Goal: Task Accomplishment & Management: Complete application form

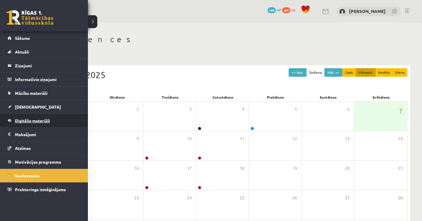
click at [31, 117] on link "Digitālie materiāli" at bounding box center [44, 120] width 73 height 13
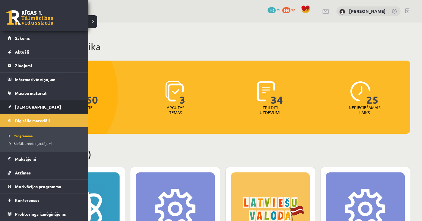
click at [26, 104] on link "[DEMOGRAPHIC_DATA]" at bounding box center [44, 106] width 73 height 13
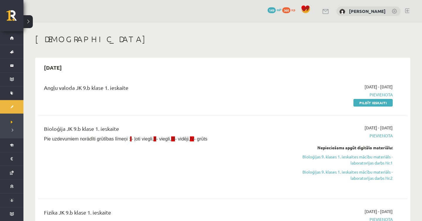
click at [375, 108] on div "Angļu valoda JK 9.b klase 1. ieskaite [DATE] - [DATE] [GEOGRAPHIC_DATA] Pildīt …" at bounding box center [223, 95] width 370 height 34
click at [377, 106] on link "Pildīt ieskaiti" at bounding box center [373, 103] width 39 height 8
click at [382, 93] on span "Pievienota" at bounding box center [337, 95] width 111 height 6
click at [372, 102] on link "Pildīt ieskaiti" at bounding box center [373, 103] width 39 height 8
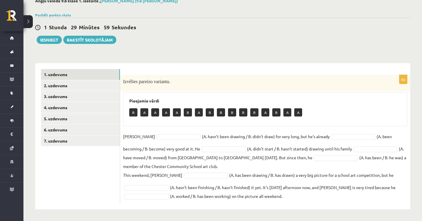
scroll to position [35, 0]
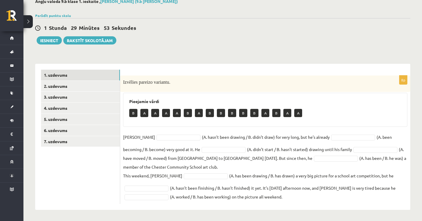
click at [159, 113] on p "A" at bounding box center [155, 113] width 8 height 8
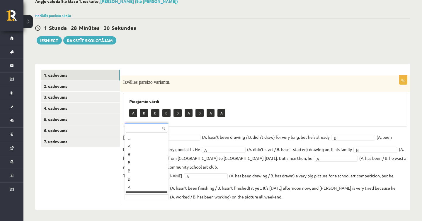
scroll to position [7, 0]
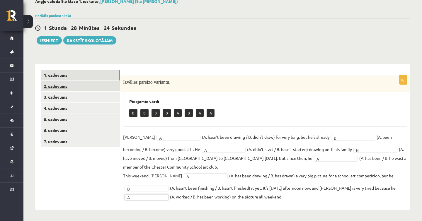
click at [82, 85] on link "2. uzdevums" at bounding box center [80, 86] width 79 height 11
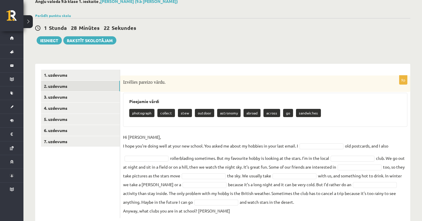
scroll to position [50, 0]
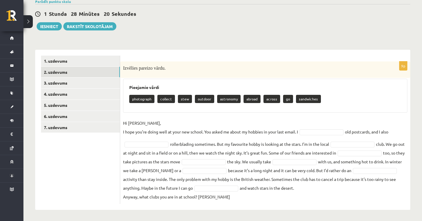
click at [313, 128] on fieldset "Hi Gracie, I hope you’re doing well at your new school. You asked me about my h…" at bounding box center [265, 160] width 285 height 83
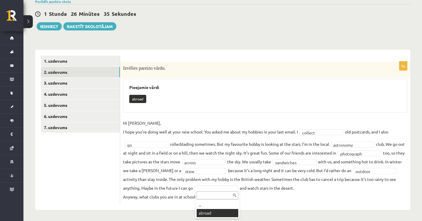
scroll to position [36, 0]
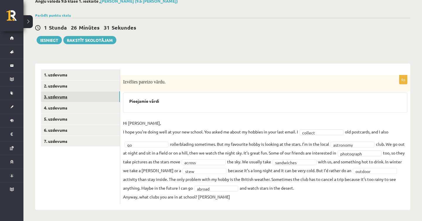
click at [102, 93] on link "3. uzdevums" at bounding box center [80, 97] width 79 height 11
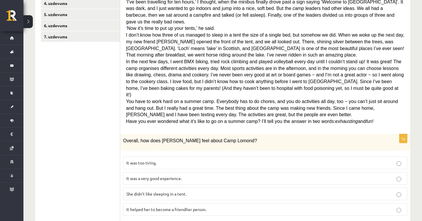
scroll to position [143, 0]
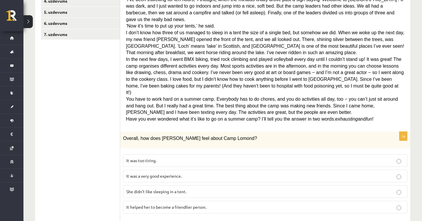
click at [179, 186] on label "She didn’t like sleeping in a tent." at bounding box center [265, 192] width 285 height 13
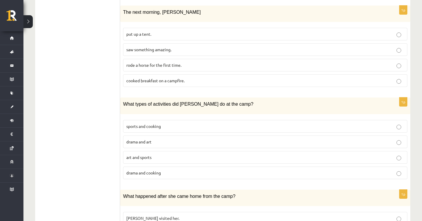
scroll to position [455, 0]
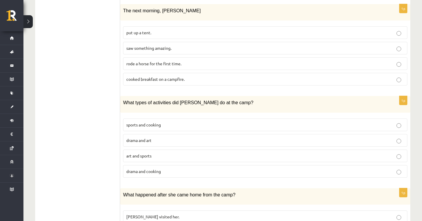
click at [224, 165] on label "drama and cooking" at bounding box center [265, 171] width 285 height 13
click at [224, 152] on fieldset "sports and cooking drama and art art and sports drama and cooking" at bounding box center [265, 148] width 285 height 64
click at [225, 153] on p "art and sports" at bounding box center [265, 156] width 278 height 6
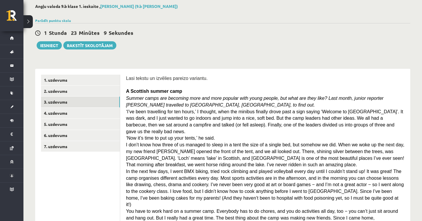
scroll to position [31, 0]
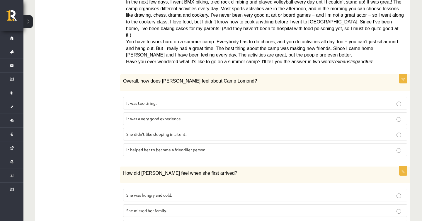
scroll to position [199, 0]
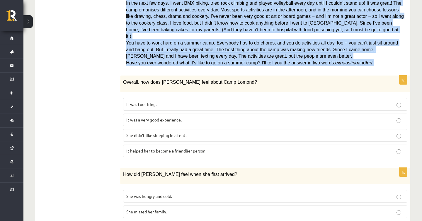
drag, startPoint x: 126, startPoint y: 88, endPoint x: 380, endPoint y: 53, distance: 257.2
click at [380, 53] on div "Lasi tekstu un izvēlies pareizo variantu. A Scottish summer camp Summer camps a…" at bounding box center [265, 218] width 290 height 637
copy div "A Scottish summer camp Summer camps are becoming more and more popular with you…"
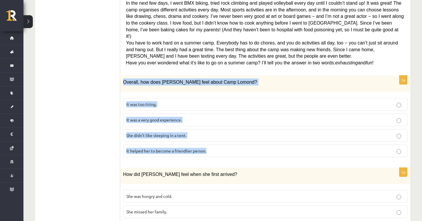
drag, startPoint x: 121, startPoint y: 70, endPoint x: 247, endPoint y: 148, distance: 147.4
click at [247, 148] on div "1p Overall, how does Sally feel about Camp Lomond? It was too tiring. It was a …" at bounding box center [265, 119] width 290 height 86
copy div "Overall, how does Sally feel about Camp Lomond? It was too tiring. It was a ver…"
click at [288, 148] on p "It helped her to become a friendlier person." at bounding box center [265, 151] width 278 height 6
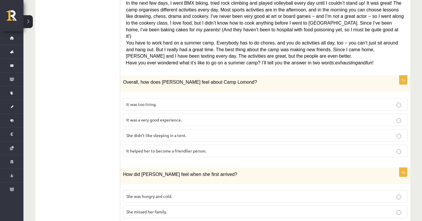
click at [295, 114] on label "It was a very good experience." at bounding box center [265, 120] width 285 height 13
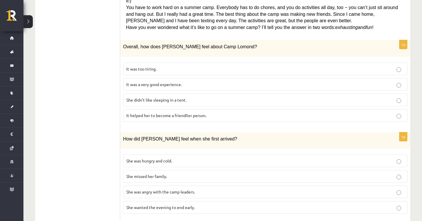
scroll to position [240, 0]
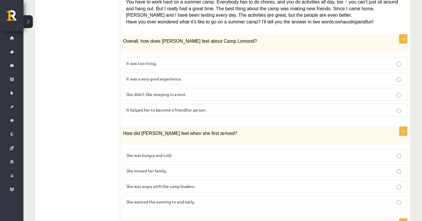
drag, startPoint x: 119, startPoint y: 128, endPoint x: 209, endPoint y: 193, distance: 111.1
click at [209, 193] on div "**********" at bounding box center [222, 177] width 375 height 637
click at [209, 196] on label "She wanted the evening to end early." at bounding box center [265, 202] width 285 height 13
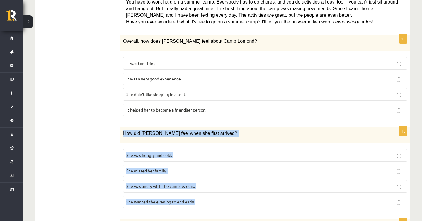
drag, startPoint x: 209, startPoint y: 193, endPoint x: 124, endPoint y: 116, distance: 115.3
click at [124, 127] on div "1p How did Sally feel when she first arrived? She was hungry and cold. She miss…" at bounding box center [265, 170] width 290 height 86
copy div "How did Sally feel when she first arrived? She was hungry and cold. She missed …"
click at [197, 153] on p "She was hungry and cold." at bounding box center [265, 156] width 278 height 6
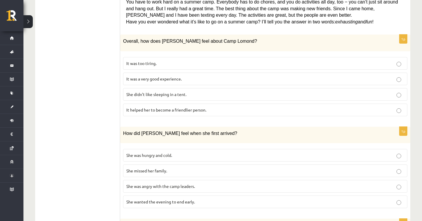
click at [192, 196] on label "She wanted the evening to end early." at bounding box center [265, 202] width 285 height 13
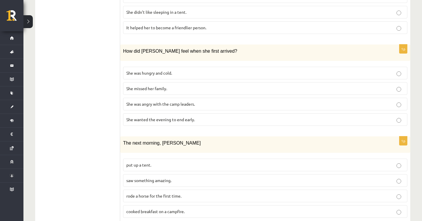
scroll to position [323, 0]
drag, startPoint x: 119, startPoint y: 123, endPoint x: 211, endPoint y: 209, distance: 126.6
click at [211, 209] on div "**********" at bounding box center [222, 94] width 375 height 637
click at [211, 209] on div "1p The next morning, Sally put up a tent. saw something amazing. rode a horse f…" at bounding box center [265, 179] width 290 height 86
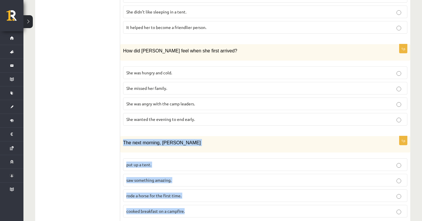
drag, startPoint x: 211, startPoint y: 205, endPoint x: 122, endPoint y: 128, distance: 118.1
click at [122, 136] on div "1p The next morning, Sally put up a tent. saw something amazing. rode a horse f…" at bounding box center [265, 179] width 290 height 86
copy div "The next morning, Sally put up a tent. saw something amazing. rode a horse for …"
click at [224, 159] on label "put up a tent." at bounding box center [265, 165] width 285 height 13
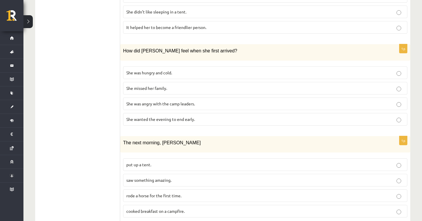
click at [223, 174] on label "saw something amazing." at bounding box center [265, 180] width 285 height 13
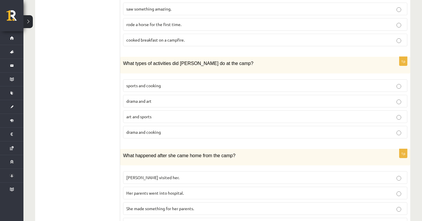
scroll to position [491, 0]
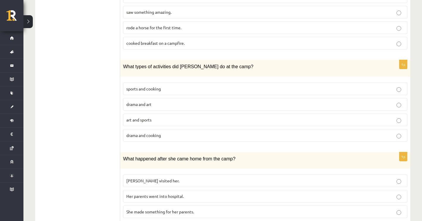
drag, startPoint x: 118, startPoint y: 48, endPoint x: 233, endPoint y: 124, distance: 137.7
click at [233, 133] on p "drama and cooking" at bounding box center [265, 136] width 278 height 6
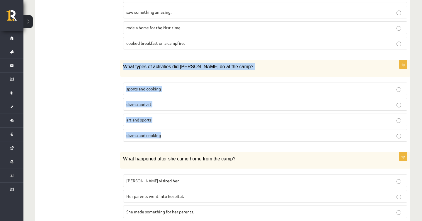
drag, startPoint x: 233, startPoint y: 124, endPoint x: 142, endPoint y: 46, distance: 120.0
copy div "What types of activities did Sally do at the camp? sports and cooking drama and…"
click at [303, 117] on p "art and sports" at bounding box center [265, 120] width 278 height 6
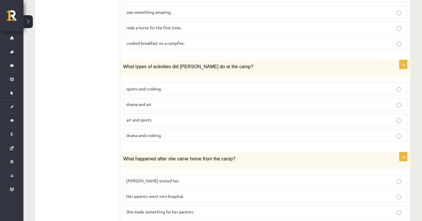
click at [326, 80] on fieldset "sports and cooking drama and art art and sports drama and cooking" at bounding box center [265, 112] width 285 height 64
click at [326, 86] on p "sports and cooking" at bounding box center [265, 89] width 278 height 6
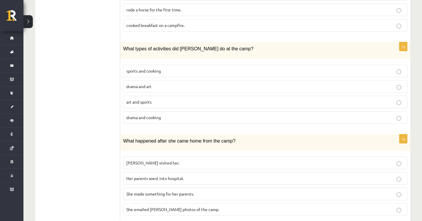
scroll to position [512, 0]
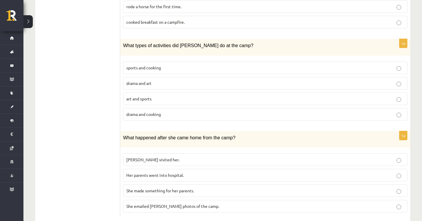
drag, startPoint x: 119, startPoint y: 128, endPoint x: 202, endPoint y: 196, distance: 106.9
click at [202, 200] on label "She emailed [PERSON_NAME] photos of the camp." at bounding box center [265, 206] width 285 height 13
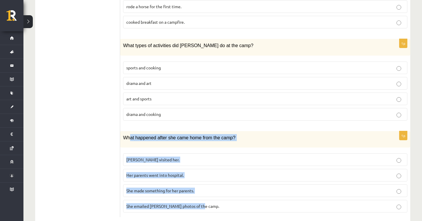
drag, startPoint x: 204, startPoint y: 195, endPoint x: 129, endPoint y: 122, distance: 104.3
click at [129, 131] on div "1p What happened after she came home from the camp? Ingrid visited her. Her par…" at bounding box center [265, 174] width 290 height 86
copy div "hat happened after she came home from the camp? Ingrid visited her. Her parents…"
click at [180, 169] on label "Her parents went into hospital." at bounding box center [265, 175] width 285 height 13
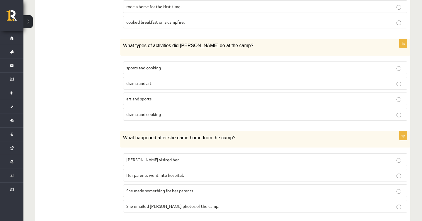
click at [189, 188] on span "She made something for her parents." at bounding box center [160, 190] width 68 height 5
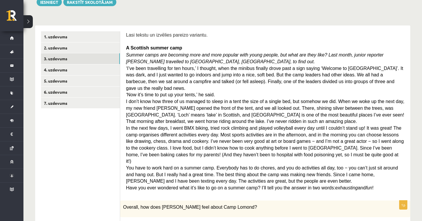
scroll to position [9, 0]
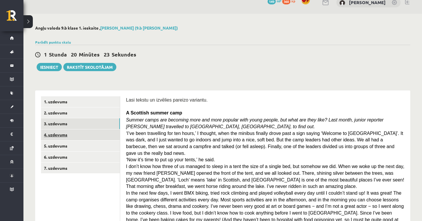
click at [54, 131] on link "4. uzdevums" at bounding box center [80, 135] width 79 height 11
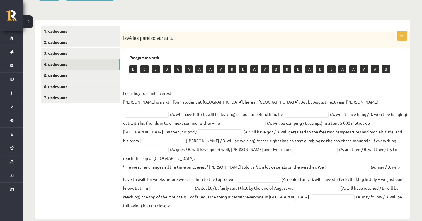
scroll to position [79, 0]
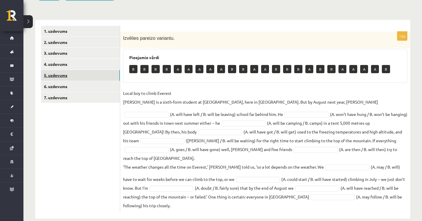
click at [81, 74] on link "5. uzdevums" at bounding box center [80, 75] width 79 height 11
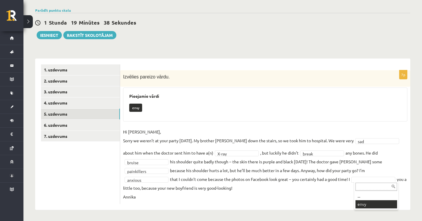
scroll to position [27, 0]
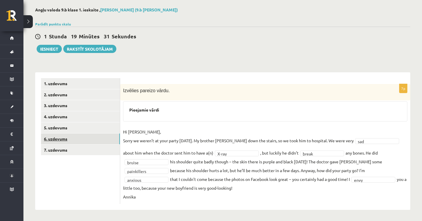
click at [91, 140] on link "6. uzdevums" at bounding box center [80, 139] width 79 height 11
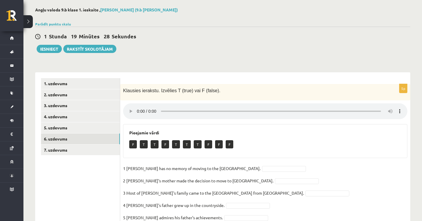
scroll to position [45, 0]
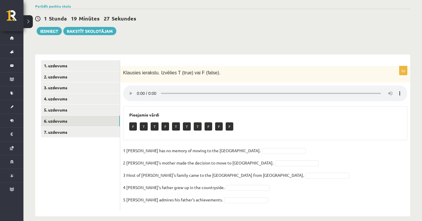
click at [139, 89] on audio at bounding box center [265, 94] width 285 height 16
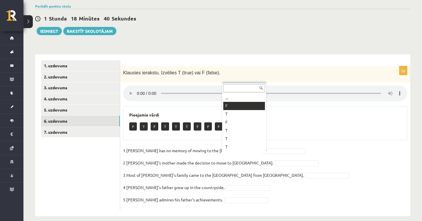
drag, startPoint x: 235, startPoint y: 114, endPoint x: 235, endPoint y: 106, distance: 7.9
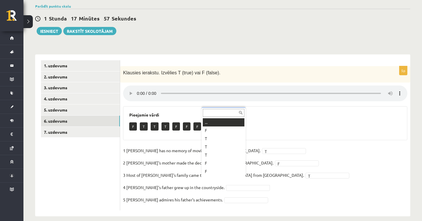
scroll to position [7, 0]
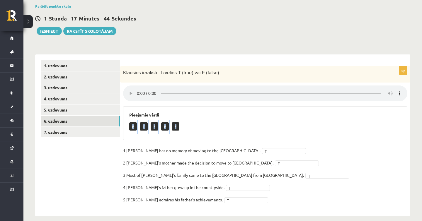
drag, startPoint x: 136, startPoint y: 126, endPoint x: 122, endPoint y: 123, distance: 15.0
click at [122, 123] on div "5p Klausies ierakstu. Izvēlies T (true) vai F (false). Pieejamie vārdi F T F F …" at bounding box center [265, 138] width 290 height 145
click at [109, 130] on link "7. uzdevums" at bounding box center [80, 132] width 79 height 11
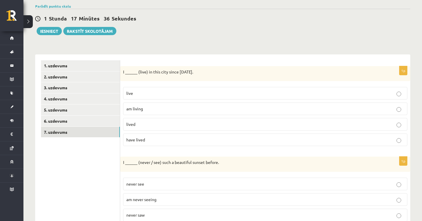
click at [169, 137] on p "have lived" at bounding box center [265, 140] width 278 height 6
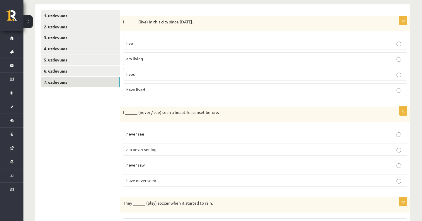
scroll to position [102, 0]
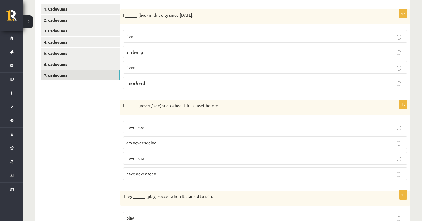
click at [156, 175] on span "have never seen" at bounding box center [141, 173] width 30 height 5
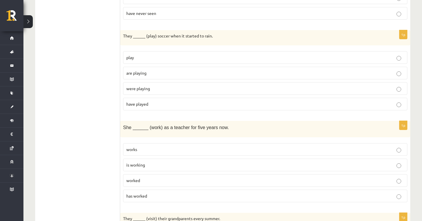
scroll to position [262, 0]
click at [154, 76] on p "are playing" at bounding box center [265, 74] width 278 height 6
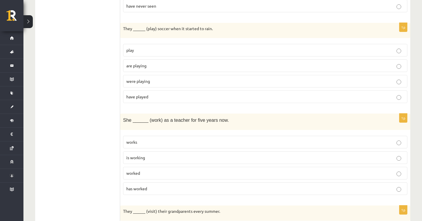
scroll to position [270, 0]
click at [148, 81] on span "were playing" at bounding box center [138, 80] width 24 height 5
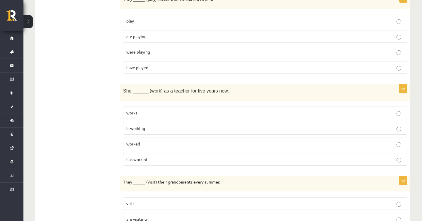
scroll to position [300, 0]
click at [149, 125] on p "is working" at bounding box center [265, 128] width 278 height 6
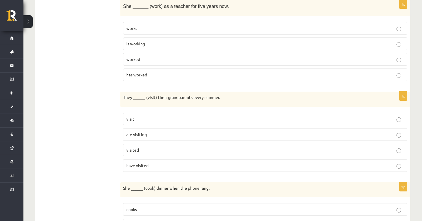
scroll to position [387, 0]
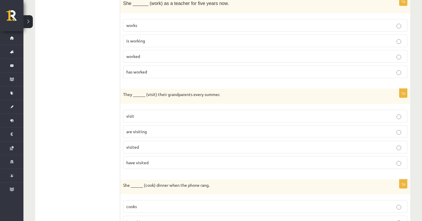
click at [147, 129] on span "are visiting" at bounding box center [136, 131] width 21 height 5
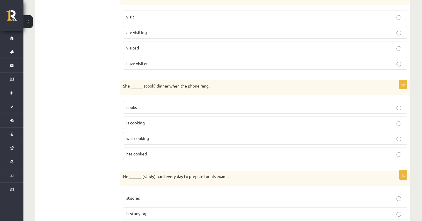
scroll to position [488, 0]
click at [150, 136] on p "was cooking" at bounding box center [265, 137] width 278 height 6
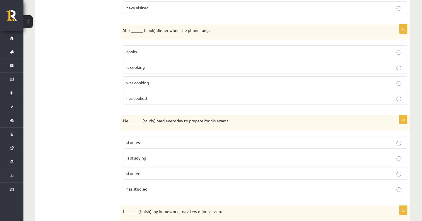
scroll to position [543, 0]
click at [166, 158] on p "is studying" at bounding box center [265, 157] width 278 height 6
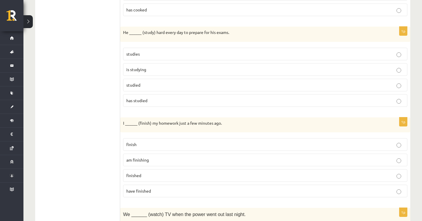
scroll to position [630, 0]
click at [153, 173] on p "finished" at bounding box center [265, 176] width 278 height 6
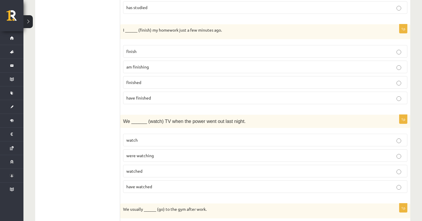
scroll to position [727, 0]
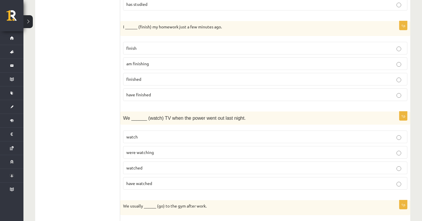
click at [155, 151] on p "were watching" at bounding box center [265, 153] width 278 height 6
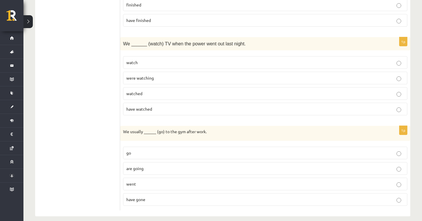
scroll to position [801, 0]
click at [161, 153] on p "go" at bounding box center [265, 154] width 278 height 6
click at [162, 179] on label "went" at bounding box center [265, 185] width 285 height 13
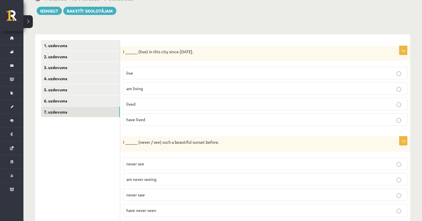
scroll to position [0, 0]
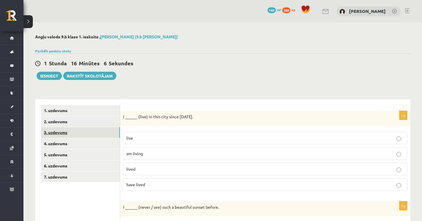
click at [82, 136] on link "3. uzdevums" at bounding box center [80, 132] width 79 height 11
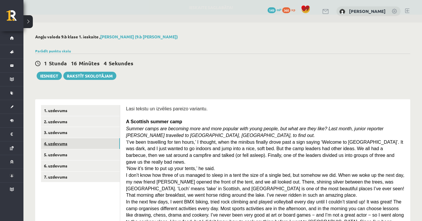
click at [88, 146] on link "4. uzdevums" at bounding box center [80, 143] width 79 height 11
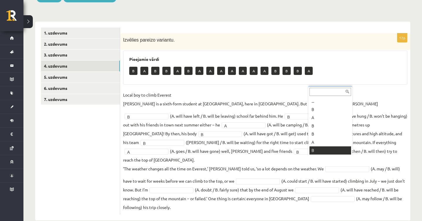
scroll to position [7, 0]
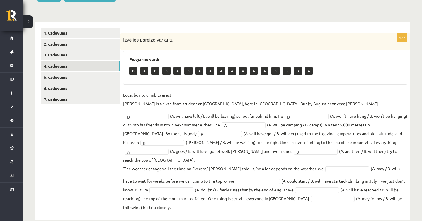
click at [322, 165] on fieldset "Local boy to climb Everest Nathan Short is a sixth-form student at Pittville Co…" at bounding box center [265, 151] width 285 height 121
click at [322, 163] on fieldset "Local boy to climb Everest Nathan Short is a sixth-form student at Pittville Co…" at bounding box center [265, 151] width 285 height 121
drag, startPoint x: 334, startPoint y: 156, endPoint x: 310, endPoint y: 156, distance: 24.3
click at [310, 156] on fieldset "Local boy to climb Everest Nathan Short is a sixth-form student at Pittville Co…" at bounding box center [265, 151] width 285 height 121
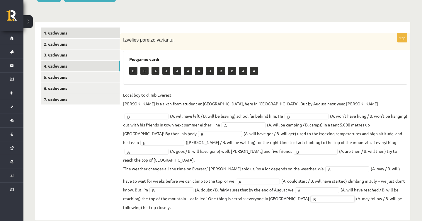
click at [105, 35] on link "1. uzdevums" at bounding box center [80, 33] width 79 height 11
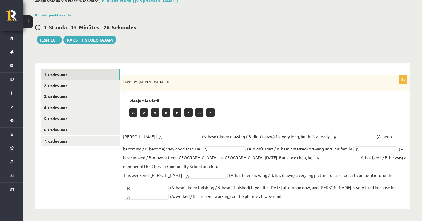
scroll to position [35, 0]
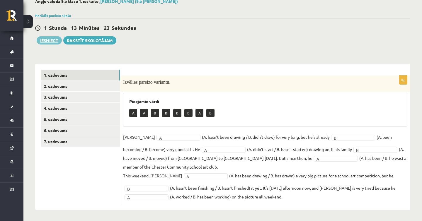
click at [57, 40] on button "Iesniegt" at bounding box center [49, 40] width 25 height 8
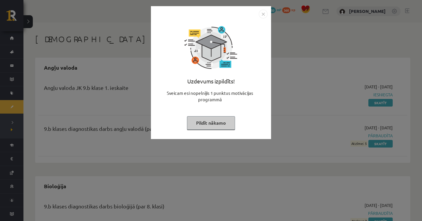
click at [266, 14] on img "Close" at bounding box center [263, 14] width 9 height 9
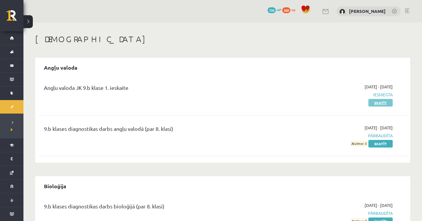
click at [375, 100] on link "Skatīt" at bounding box center [381, 103] width 24 height 8
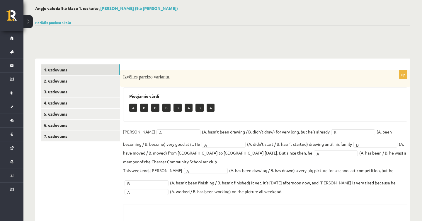
scroll to position [11, 0]
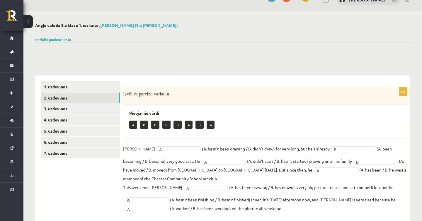
click at [117, 100] on link "2. uzdevums" at bounding box center [80, 98] width 79 height 11
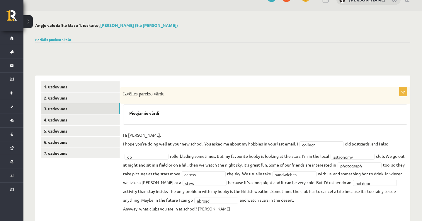
click at [113, 106] on link "3. uzdevums" at bounding box center [80, 109] width 79 height 11
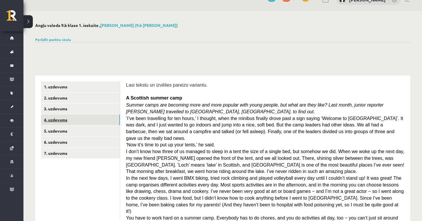
click at [88, 124] on link "4. uzdevums" at bounding box center [80, 120] width 79 height 11
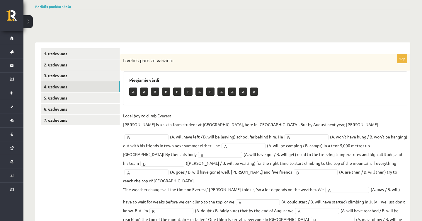
scroll to position [0, 0]
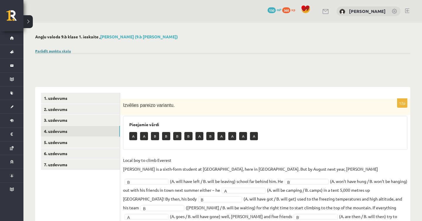
click at [65, 50] on link "Parādīt punktu skalu" at bounding box center [53, 51] width 36 height 5
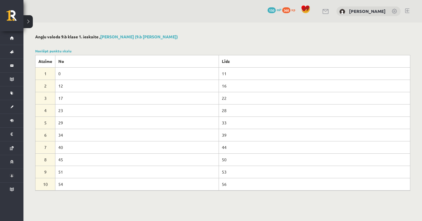
click at [98, 78] on td "0" at bounding box center [137, 73] width 164 height 12
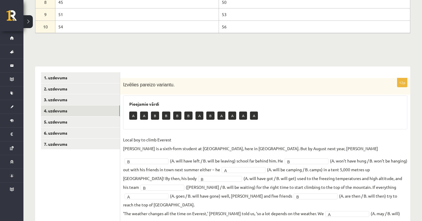
scroll to position [166, 0]
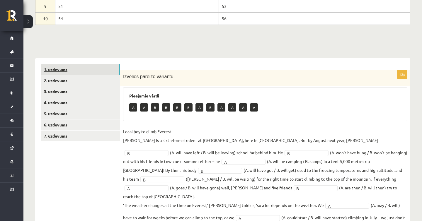
click at [73, 68] on link "1. uzdevums" at bounding box center [80, 69] width 79 height 11
